Goal: Task Accomplishment & Management: Manage account settings

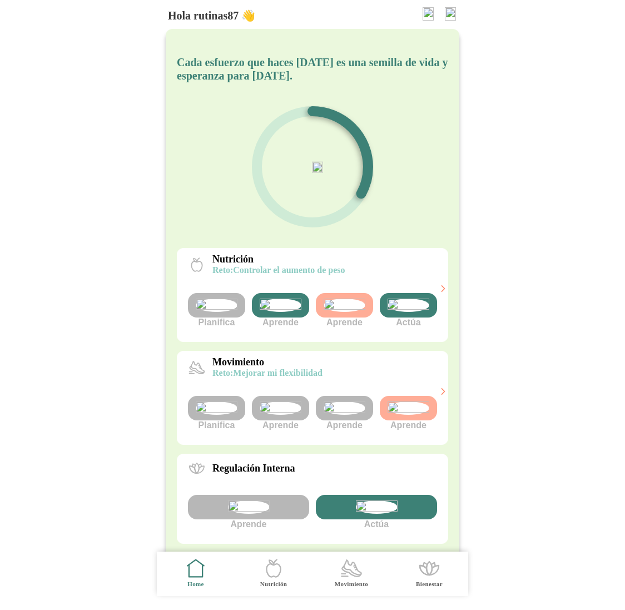
scroll to position [105, 0]
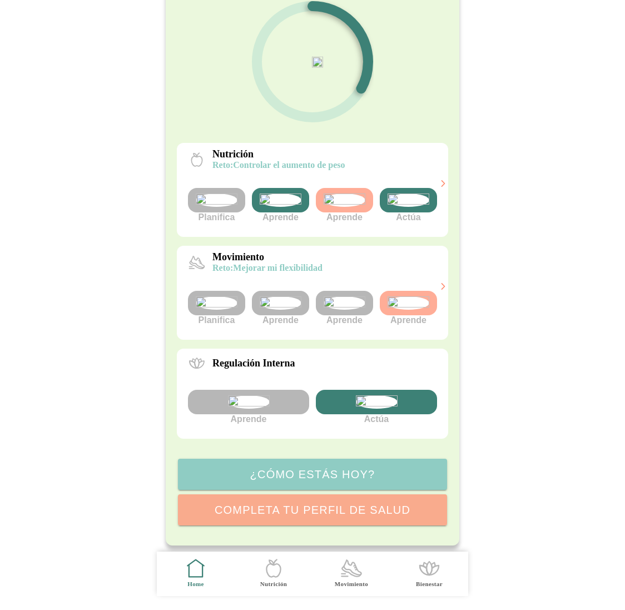
click at [342, 310] on img at bounding box center [345, 302] width 42 height 13
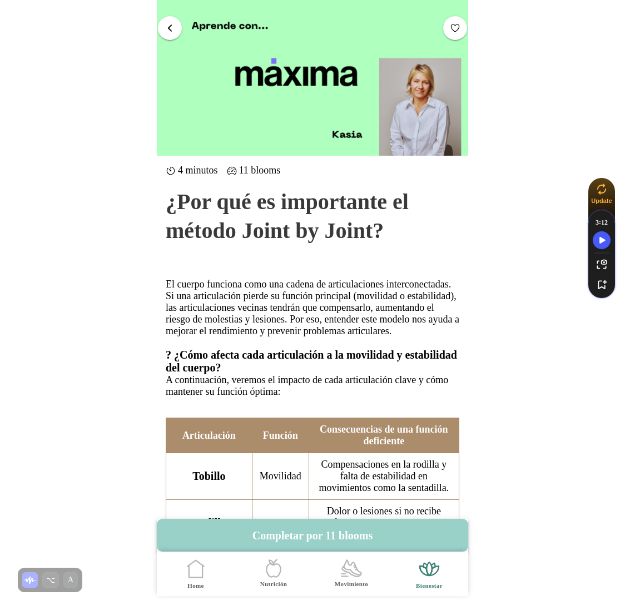
click at [329, 539] on button "Completar por 11 blooms" at bounding box center [312, 535] width 311 height 33
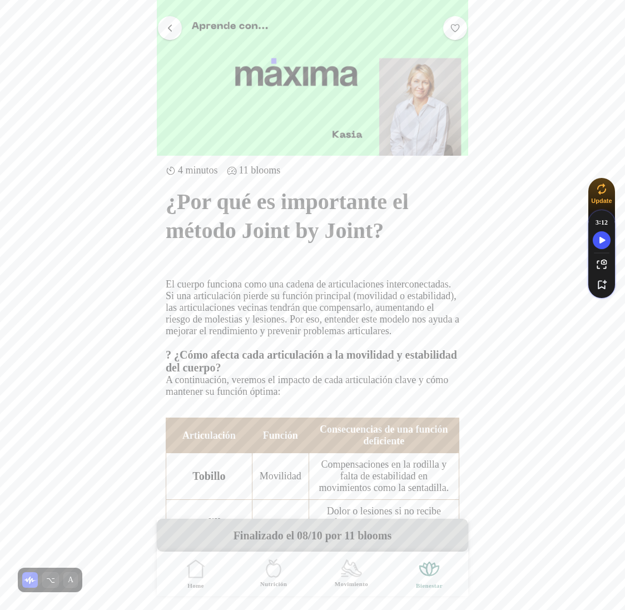
click at [173, 29] on span "button" at bounding box center [170, 27] width 11 height 11
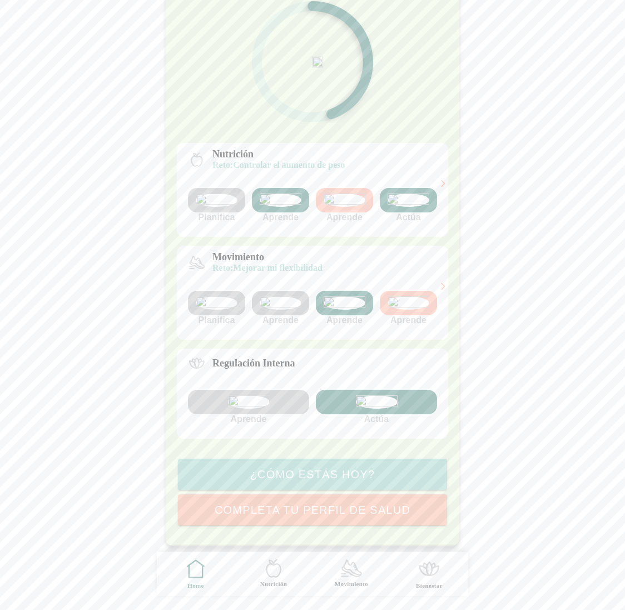
click at [287, 310] on img at bounding box center [281, 302] width 42 height 13
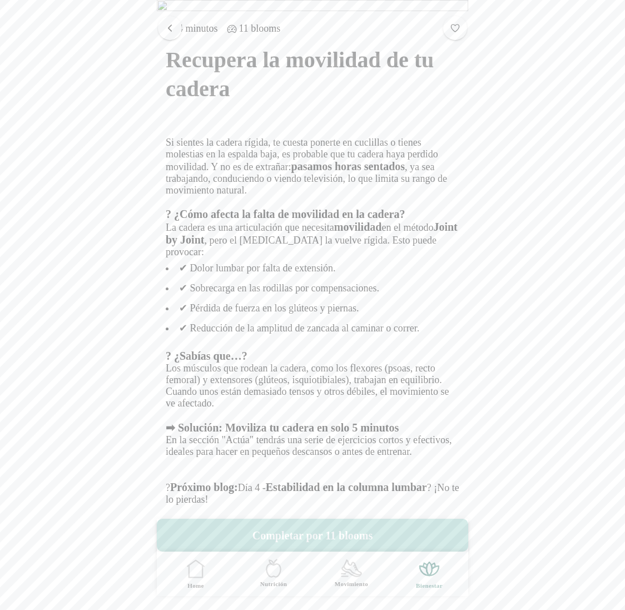
click at [323, 530] on button "Completar por 11 blooms" at bounding box center [312, 535] width 311 height 33
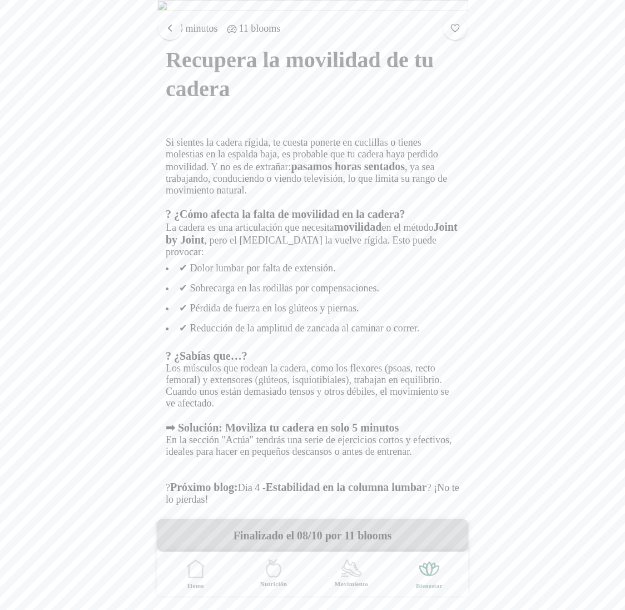
click at [167, 26] on span "button" at bounding box center [170, 27] width 11 height 11
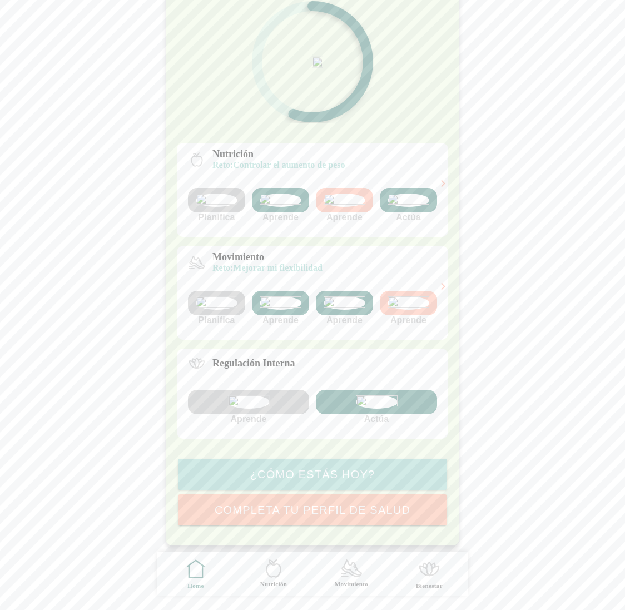
click at [252, 409] on img at bounding box center [249, 401] width 42 height 13
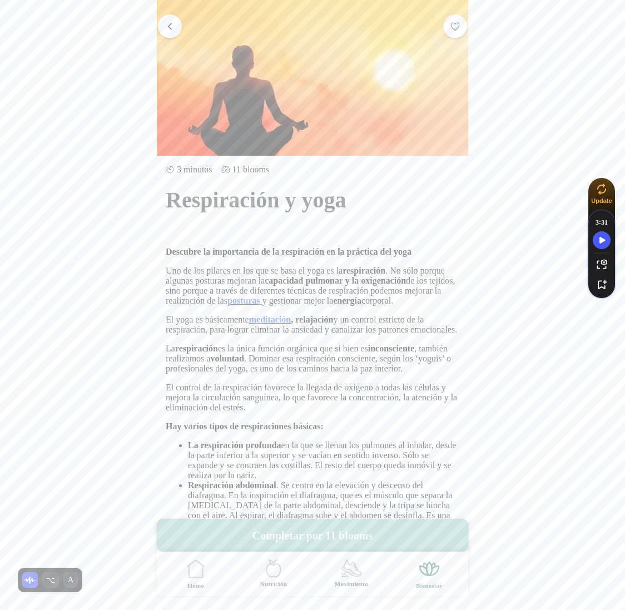
click at [328, 530] on button "Completar por 11 blooms" at bounding box center [312, 535] width 311 height 33
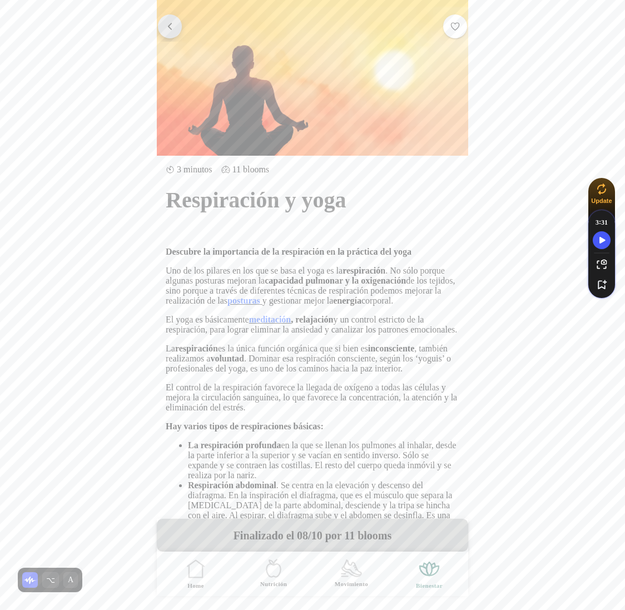
click at [170, 30] on span "button" at bounding box center [170, 26] width 11 height 11
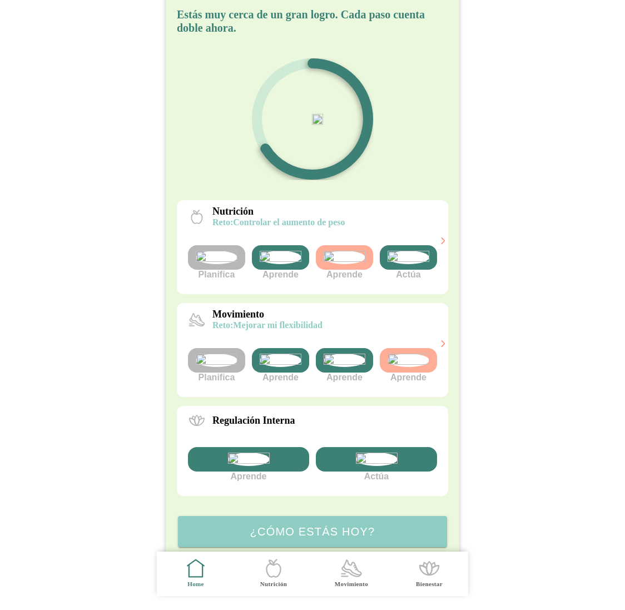
scroll to position [81, 0]
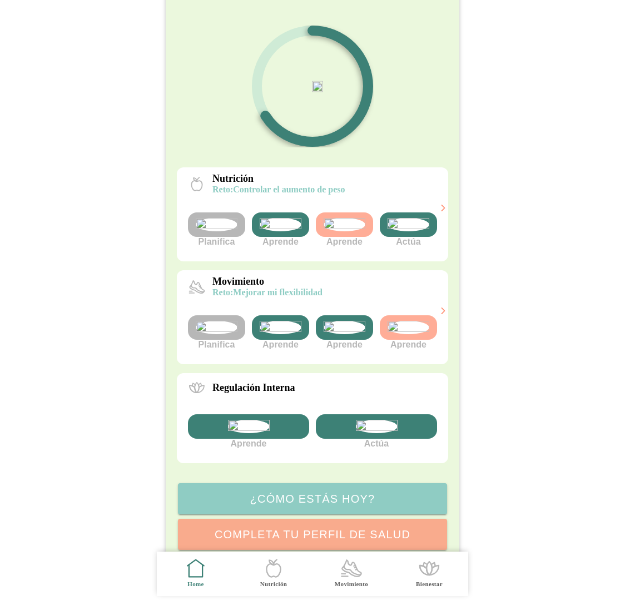
click at [278, 334] on img at bounding box center [281, 327] width 42 height 13
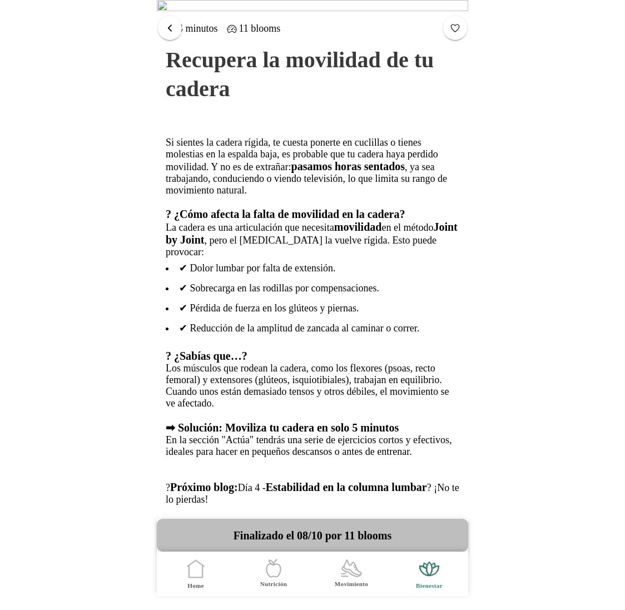
click at [170, 29] on span "button" at bounding box center [170, 27] width 11 height 11
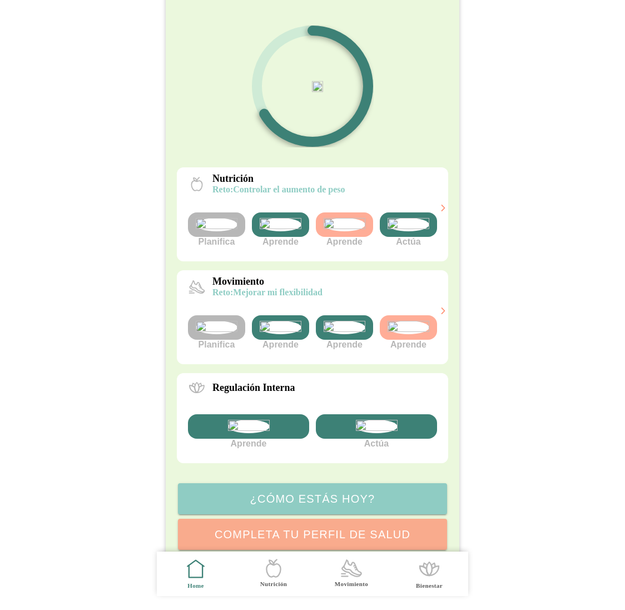
click at [215, 334] on img at bounding box center [217, 327] width 42 height 13
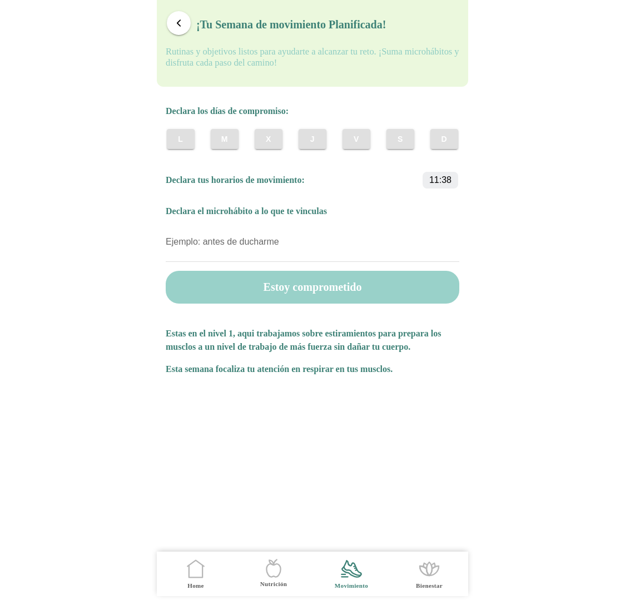
click at [322, 301] on button "Estoy comprometido" at bounding box center [313, 287] width 294 height 33
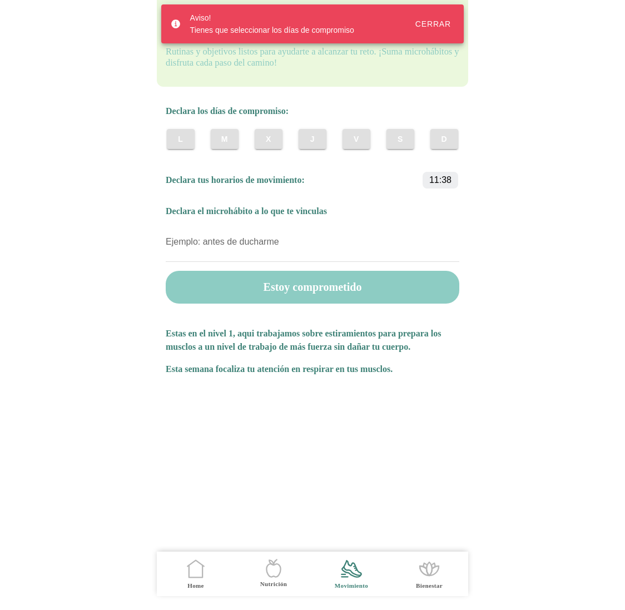
click at [359, 145] on span "V" at bounding box center [356, 138] width 11 height 11
click at [315, 145] on span "J" at bounding box center [312, 138] width 11 height 11
click at [0, 0] on slot "11:38" at bounding box center [0, 0] width 0 height 0
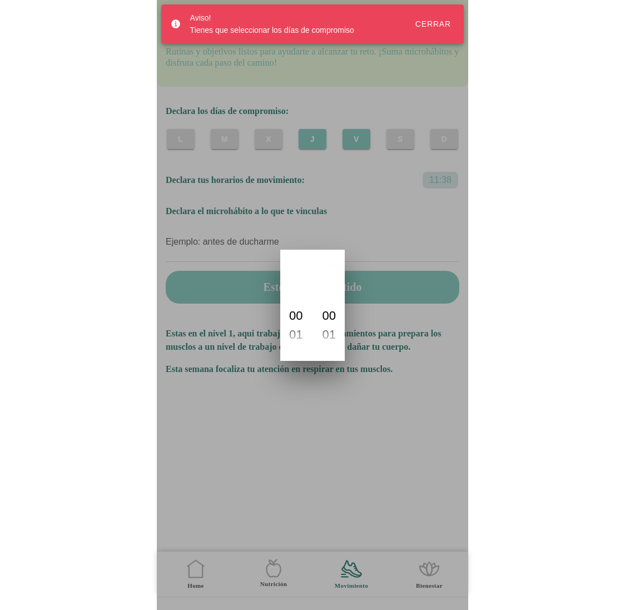
scroll to position [729, 0]
click at [0, 0] on slot "12" at bounding box center [0, 0] width 0 height 0
click at [264, 294] on ion-backdrop at bounding box center [312, 305] width 311 height 610
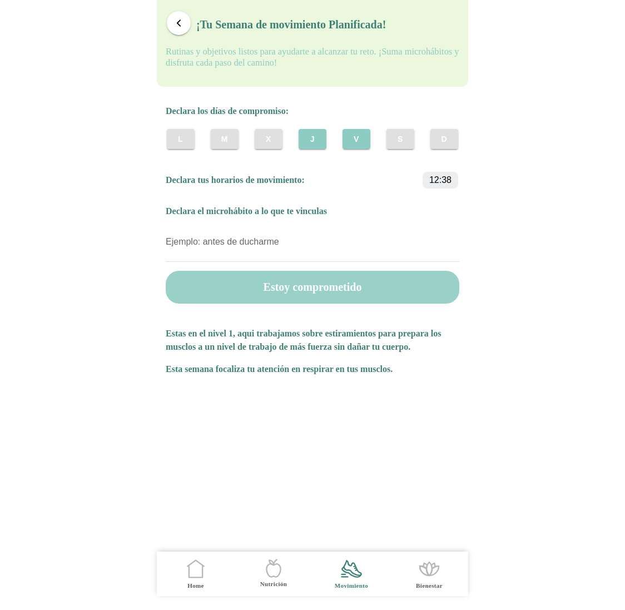
click at [264, 292] on button "Estoy comprometido" at bounding box center [313, 287] width 294 height 33
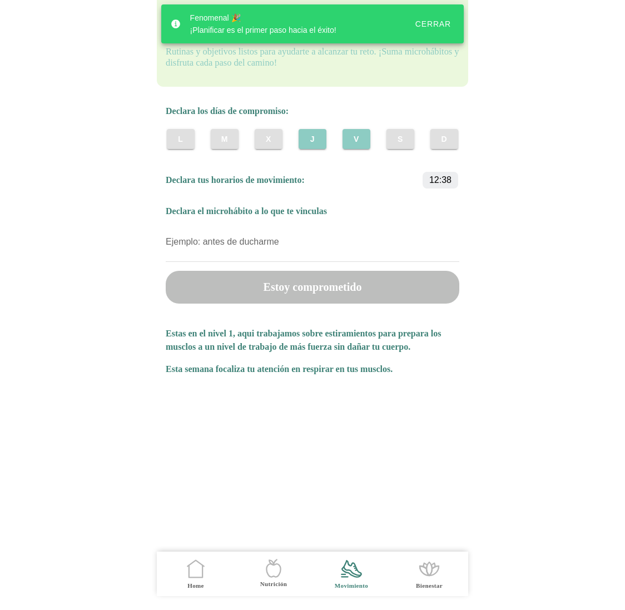
click at [438, 22] on div "Cerrar" at bounding box center [433, 23] width 36 height 9
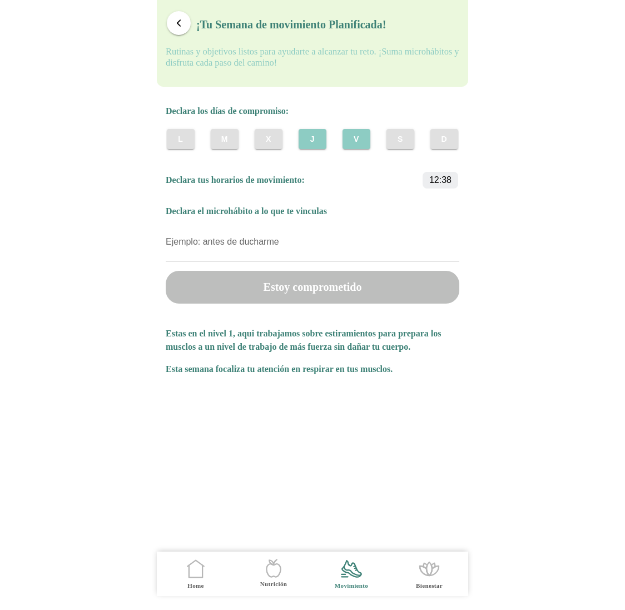
click at [175, 24] on span "button" at bounding box center [178, 23] width 11 height 11
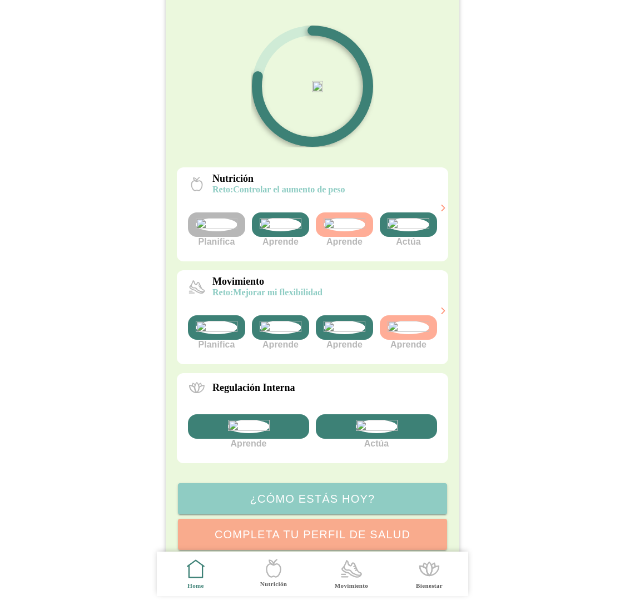
click at [204, 231] on img at bounding box center [217, 224] width 42 height 13
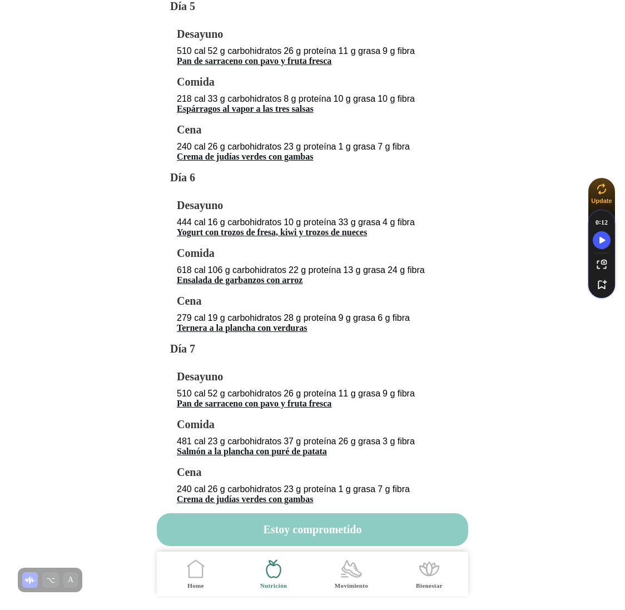
scroll to position [831, 0]
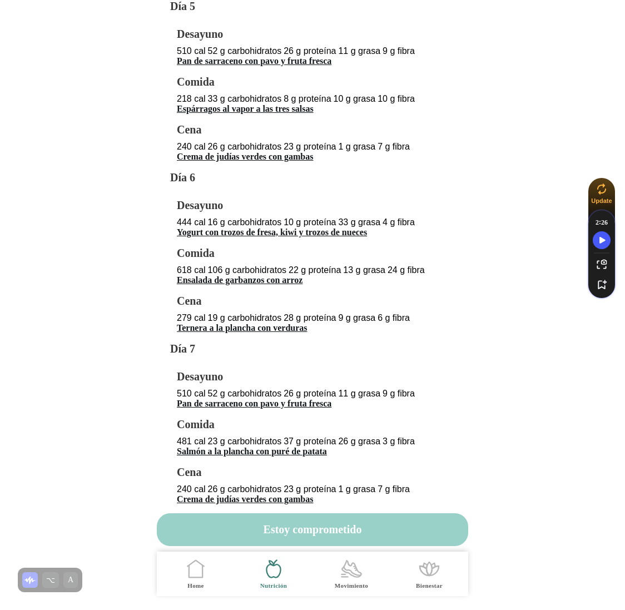
click at [318, 535] on button "Estoy comprometido" at bounding box center [312, 529] width 311 height 33
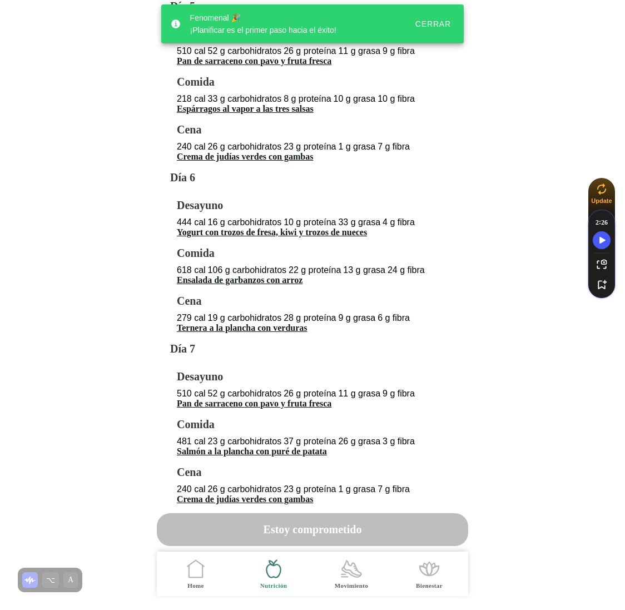
click at [434, 32] on button "Cerrar" at bounding box center [433, 24] width 52 height 20
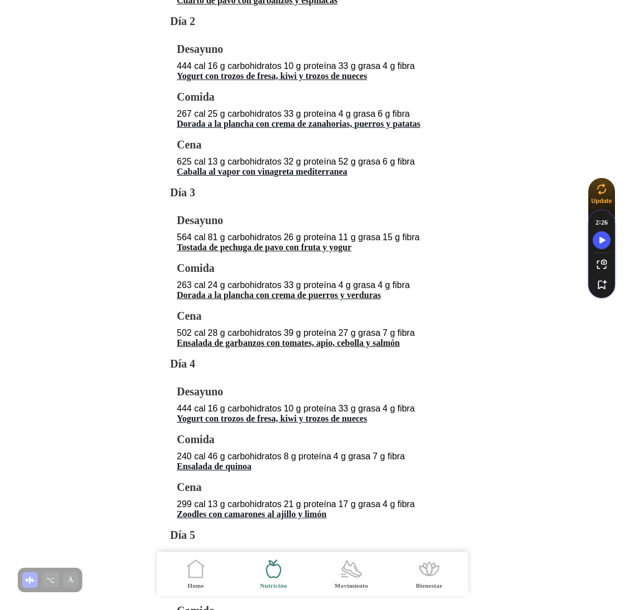
scroll to position [0, 0]
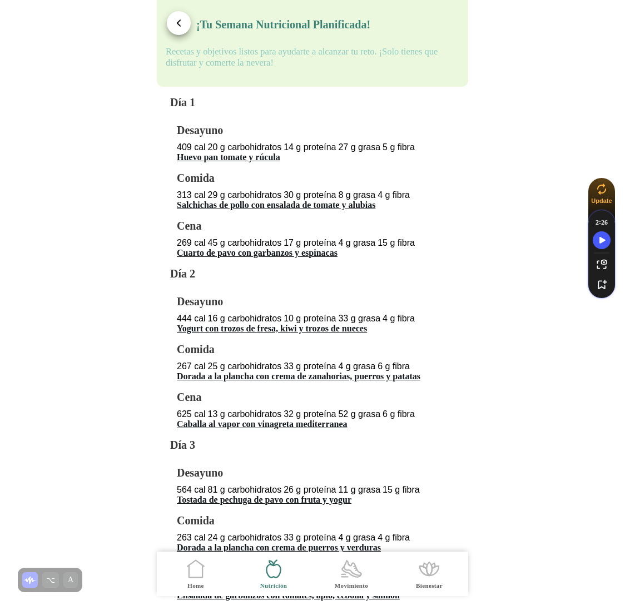
click at [181, 26] on span "button" at bounding box center [178, 23] width 11 height 11
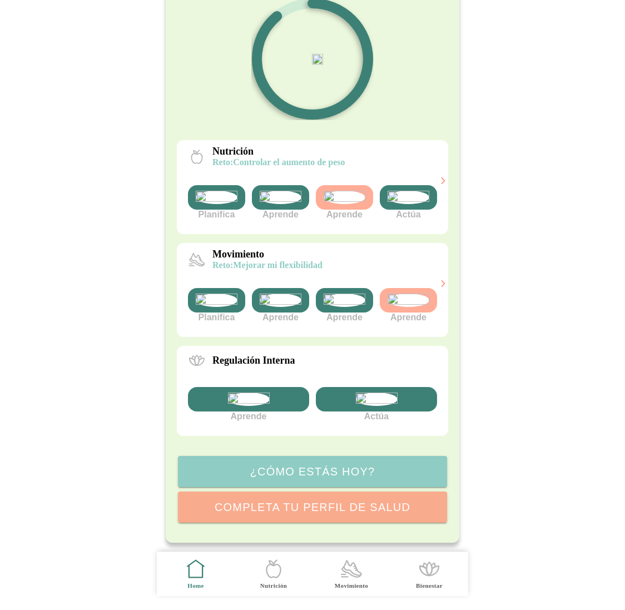
scroll to position [201, 0]
click at [403, 294] on img at bounding box center [409, 300] width 42 height 13
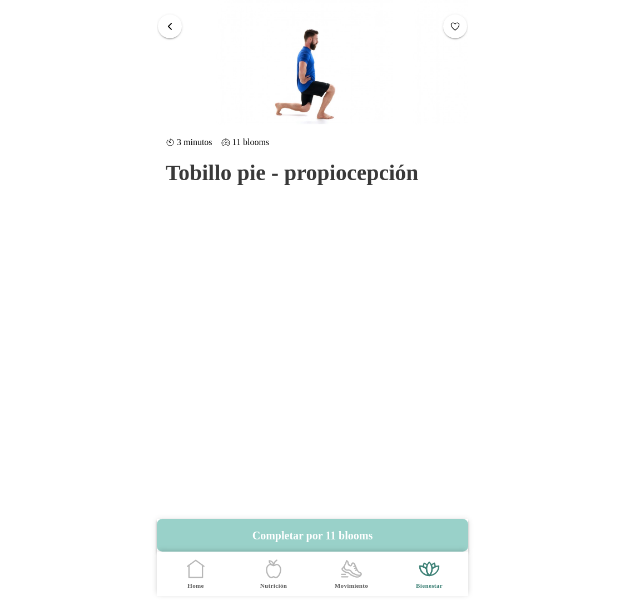
click at [320, 537] on button "Completar por 11 blooms" at bounding box center [312, 535] width 311 height 33
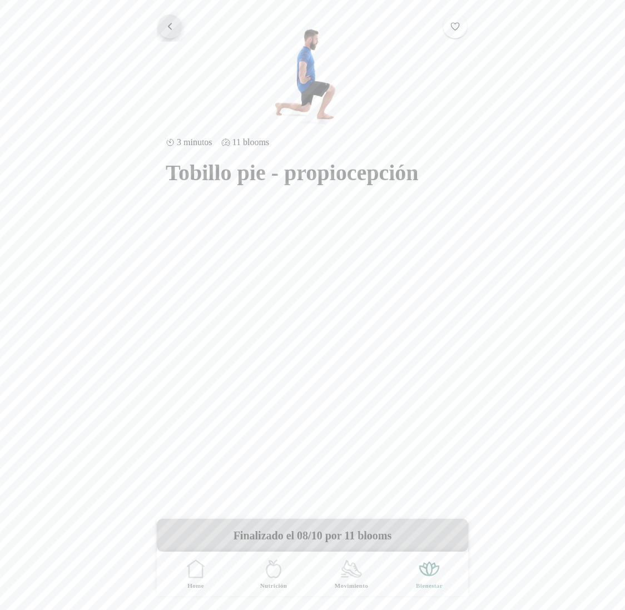
click at [178, 31] on button "button" at bounding box center [170, 26] width 24 height 24
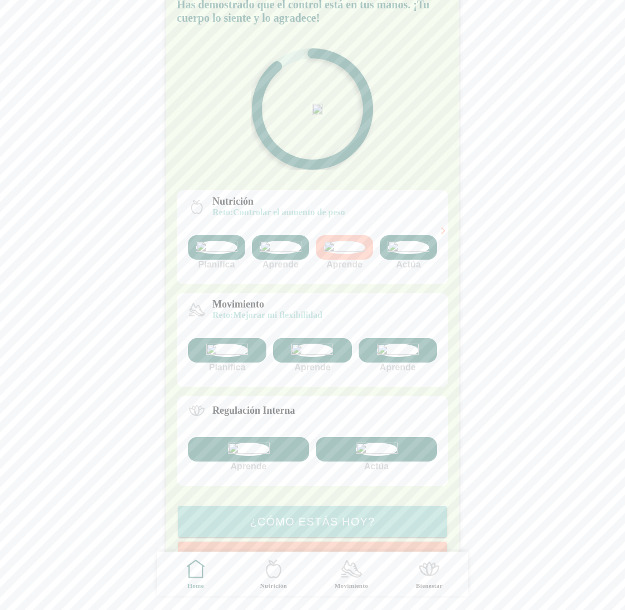
scroll to position [30, 0]
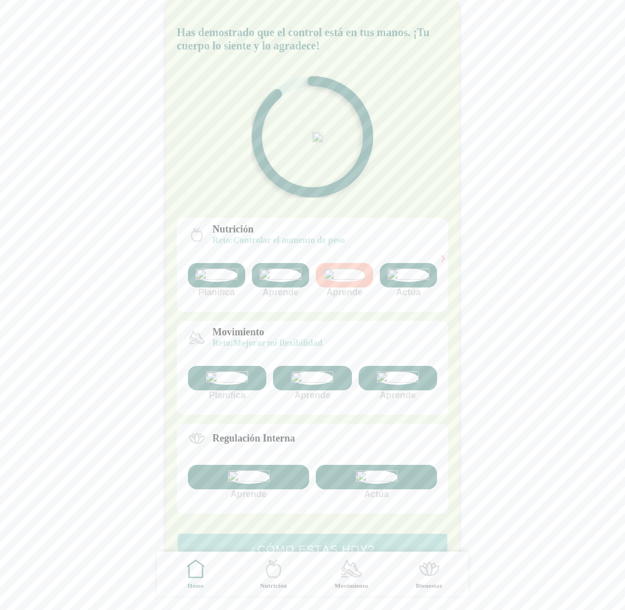
click at [343, 282] on img at bounding box center [345, 275] width 42 height 13
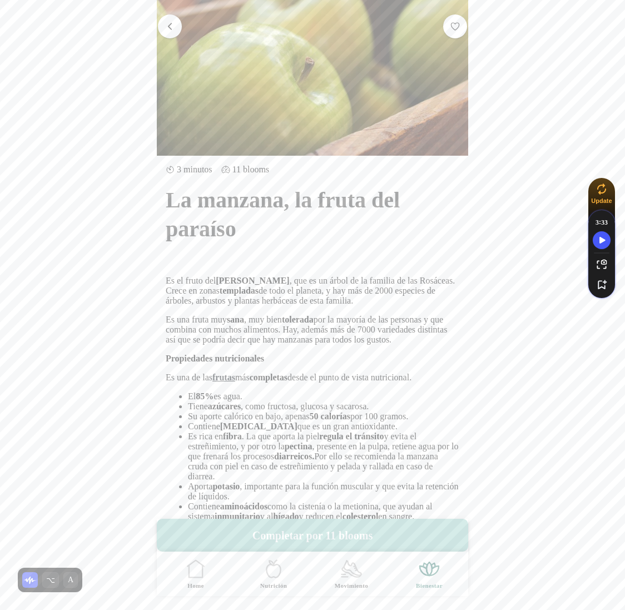
click at [312, 530] on button "Completar por 11 blooms" at bounding box center [312, 535] width 311 height 33
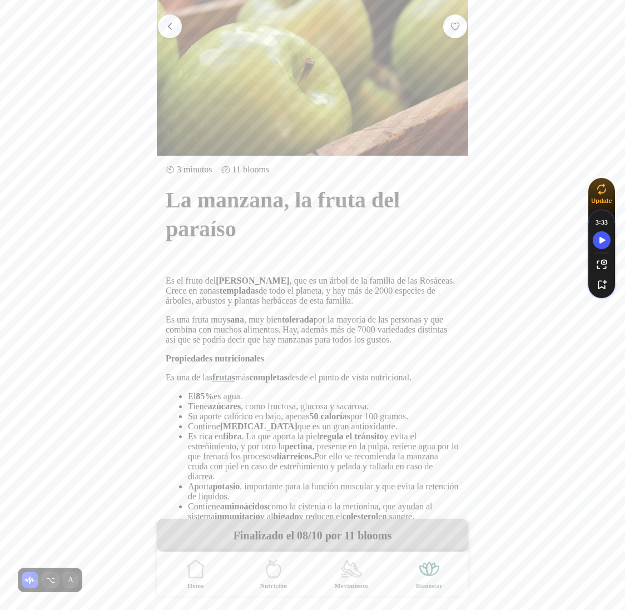
click at [165, 21] on span "button" at bounding box center [170, 26] width 11 height 11
